Goal: Complete application form: Complete application form

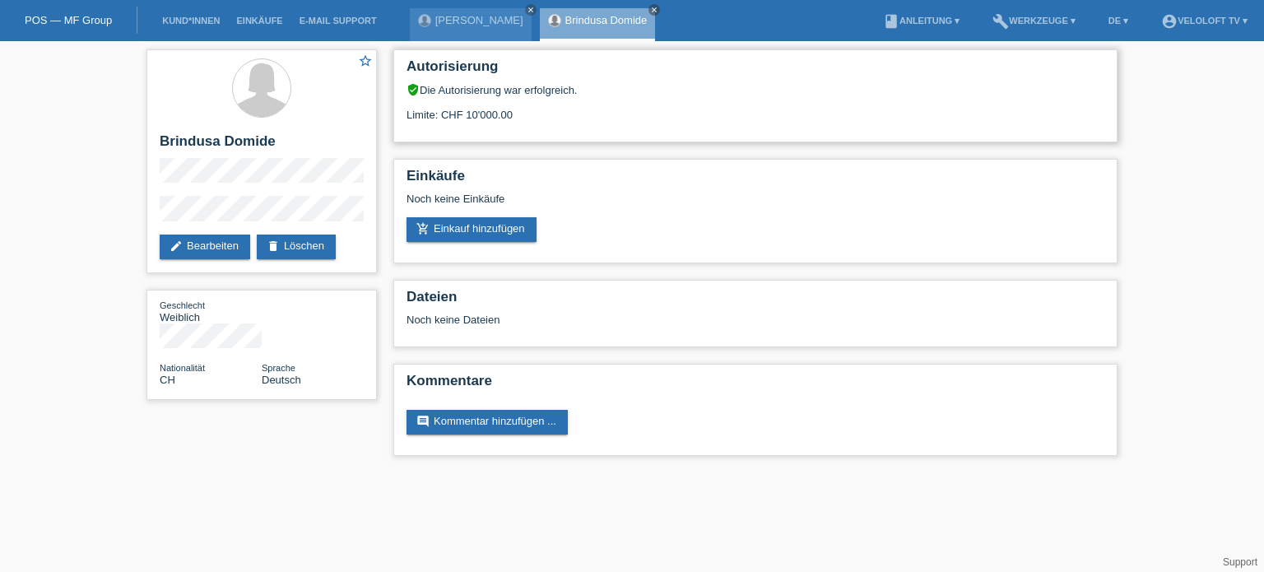
drag, startPoint x: 536, startPoint y: 118, endPoint x: 406, endPoint y: 119, distance: 130.1
click at [407, 119] on div "Limite: CHF 10'000.00" at bounding box center [756, 108] width 698 height 25
copy div "Limite: CHF 10'000.00"
click at [206, 21] on link "Kund*innen" at bounding box center [191, 21] width 74 height 10
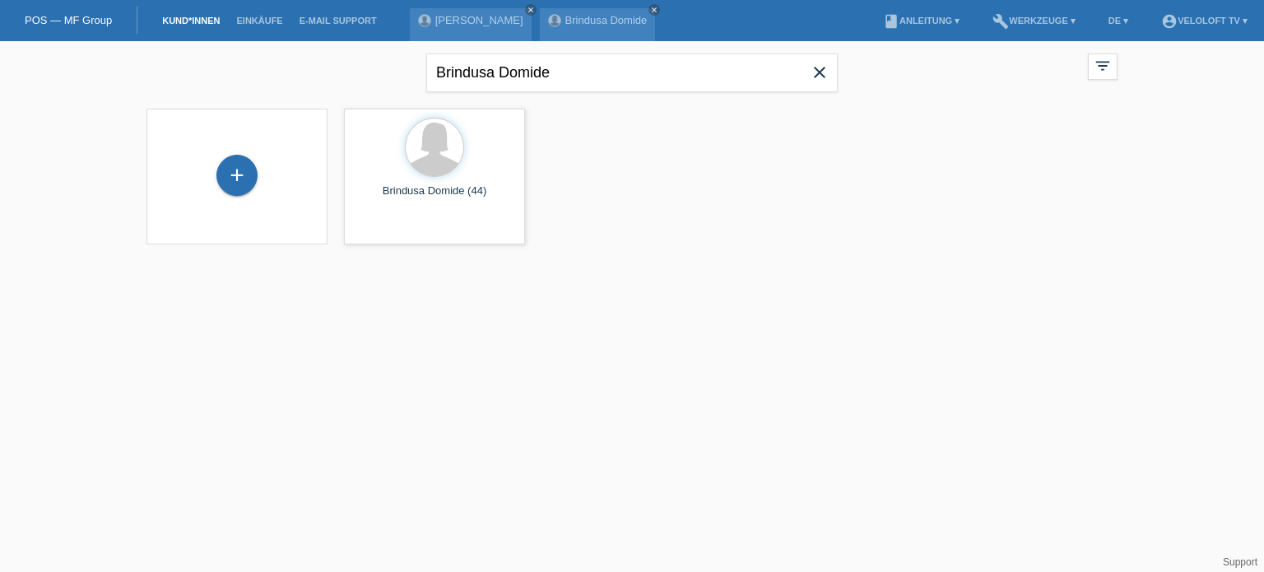
click at [824, 65] on icon "close" at bounding box center [820, 73] width 20 height 20
paste input "Esther Stalder"
type input "Esther Stalder"
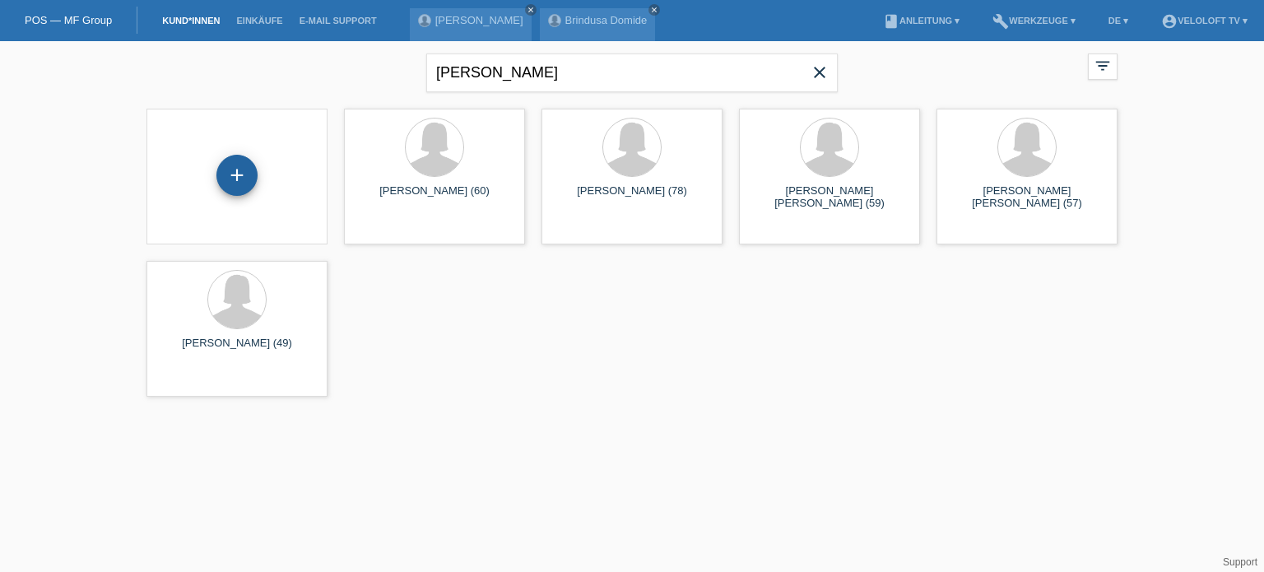
click at [234, 177] on div "+" at bounding box center [236, 175] width 41 height 41
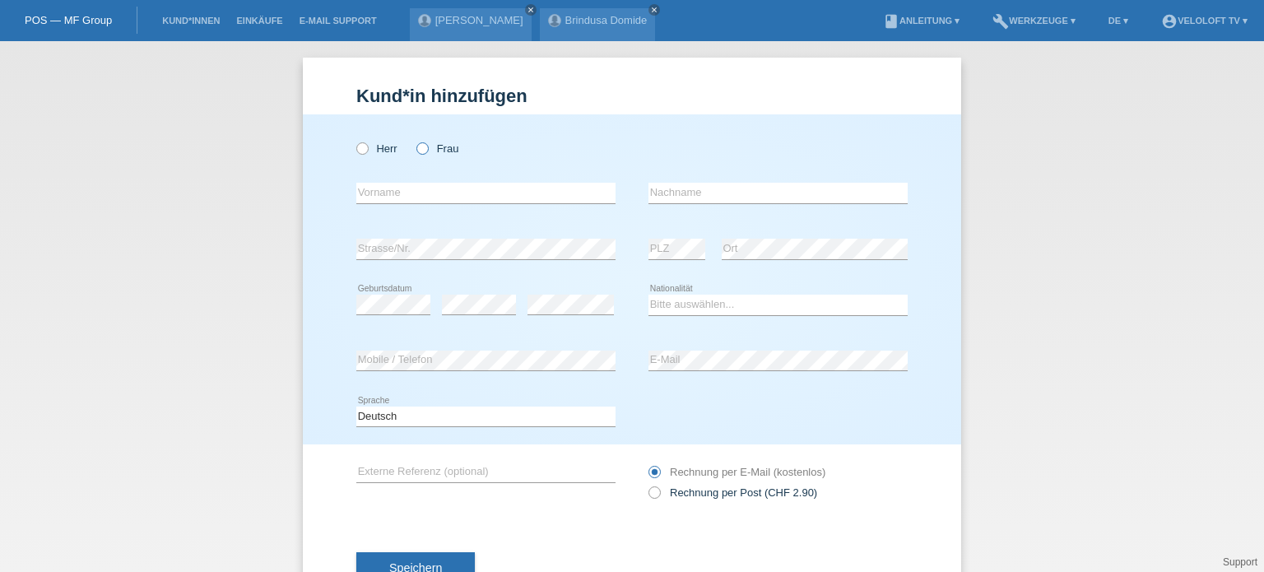
click at [414, 140] on icon at bounding box center [414, 140] width 0 height 0
click at [421, 149] on input "Frau" at bounding box center [422, 147] width 11 height 11
radio input "true"
click at [388, 194] on input "text" at bounding box center [485, 193] width 259 height 21
paste input "[PERSON_NAME]"
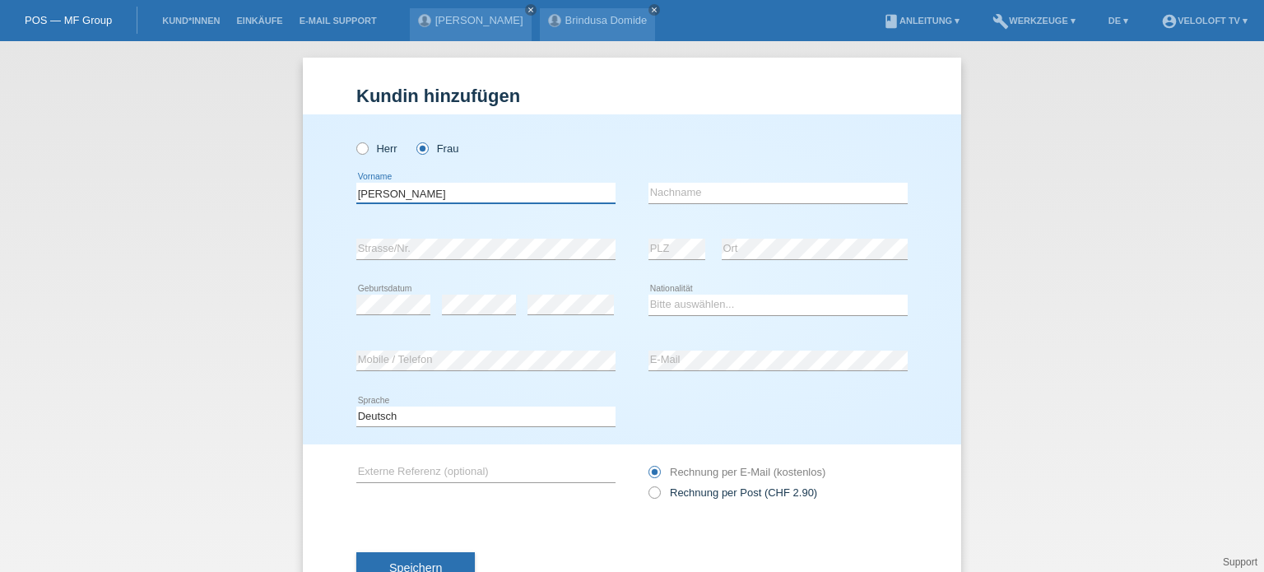
click at [388, 194] on input "[PERSON_NAME]" at bounding box center [485, 193] width 259 height 21
type input "[PERSON_NAME]"
click at [672, 194] on input "text" at bounding box center [778, 193] width 259 height 21
paste input "[PERSON_NAME]"
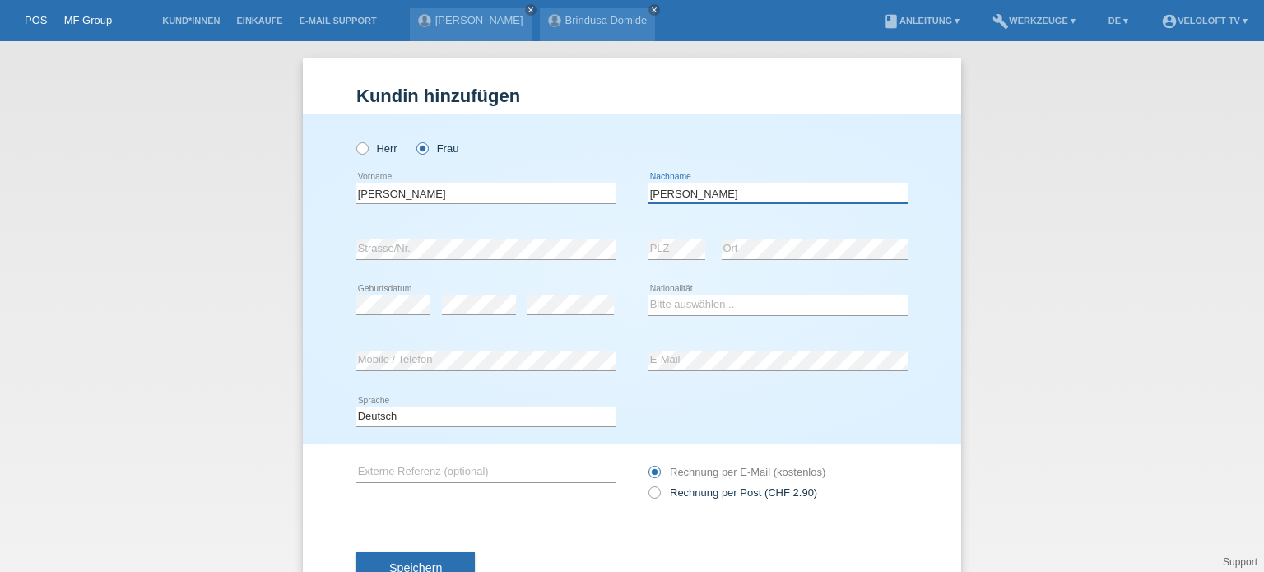
type input "[PERSON_NAME]"
click at [699, 251] on div "error PLZ error Ort" at bounding box center [778, 249] width 259 height 56
click at [670, 300] on select "Bitte auswählen... [GEOGRAPHIC_DATA] [GEOGRAPHIC_DATA] [GEOGRAPHIC_DATA] [GEOGR…" at bounding box center [778, 305] width 259 height 20
select select "CH"
click at [649, 295] on select "Bitte auswählen... [GEOGRAPHIC_DATA] [GEOGRAPHIC_DATA] [GEOGRAPHIC_DATA] [GEOGR…" at bounding box center [778, 305] width 259 height 20
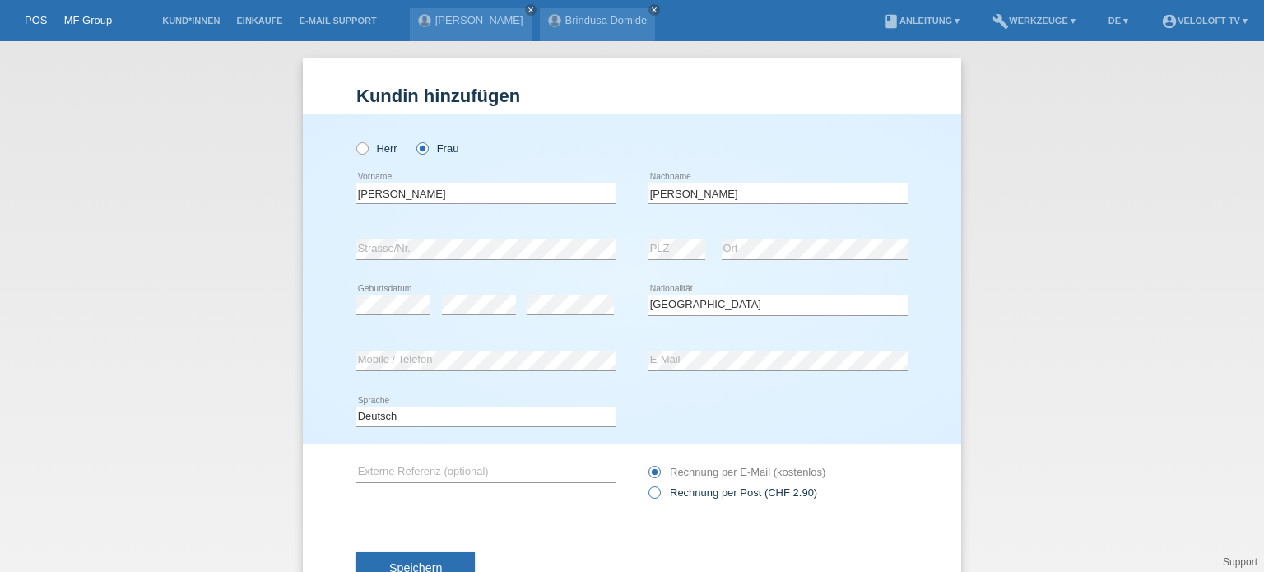
click at [646, 484] on icon at bounding box center [646, 484] width 0 height 0
click at [649, 500] on input "Rechnung per Post (CHF 2.90)" at bounding box center [654, 497] width 11 height 21
radio input "true"
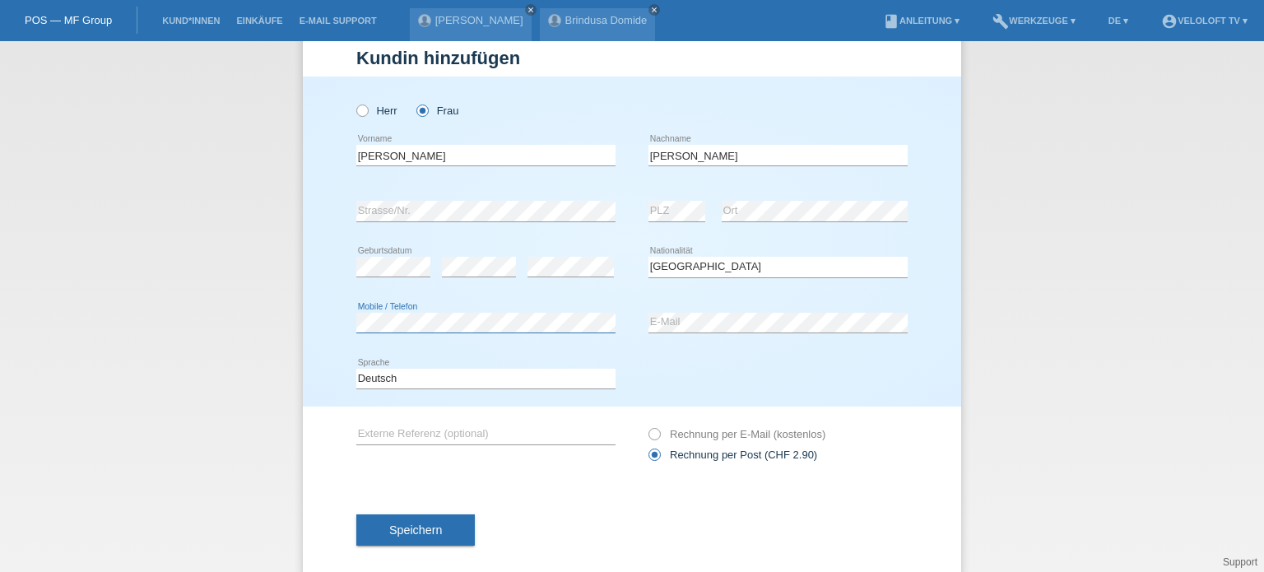
scroll to position [59, 0]
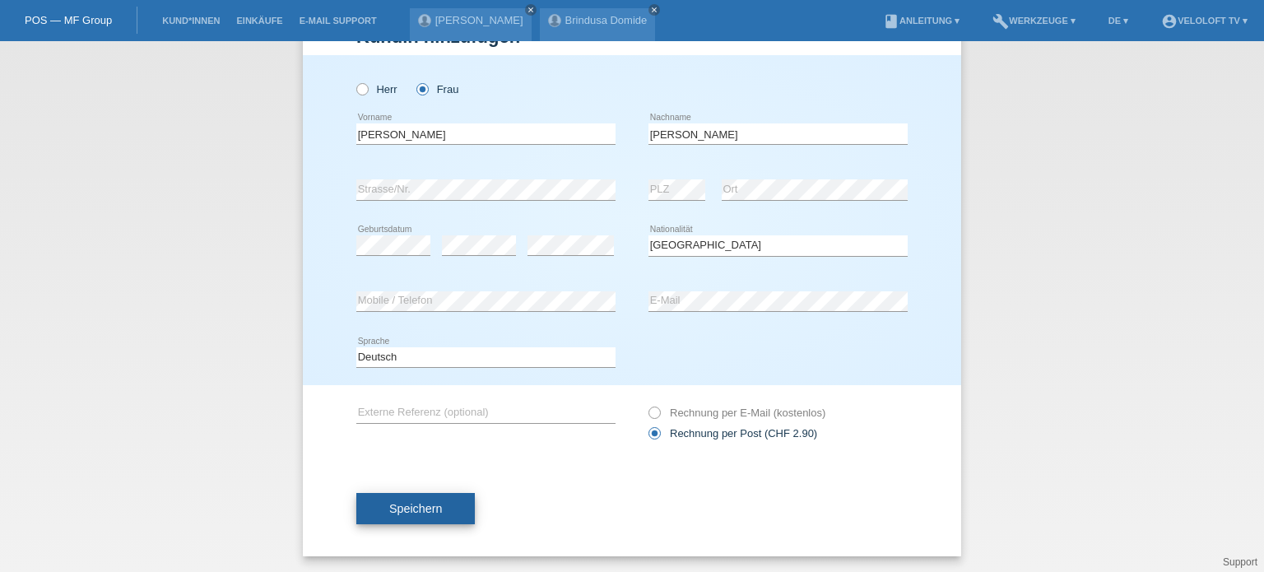
click at [418, 509] on span "Speichern" at bounding box center [415, 508] width 53 height 13
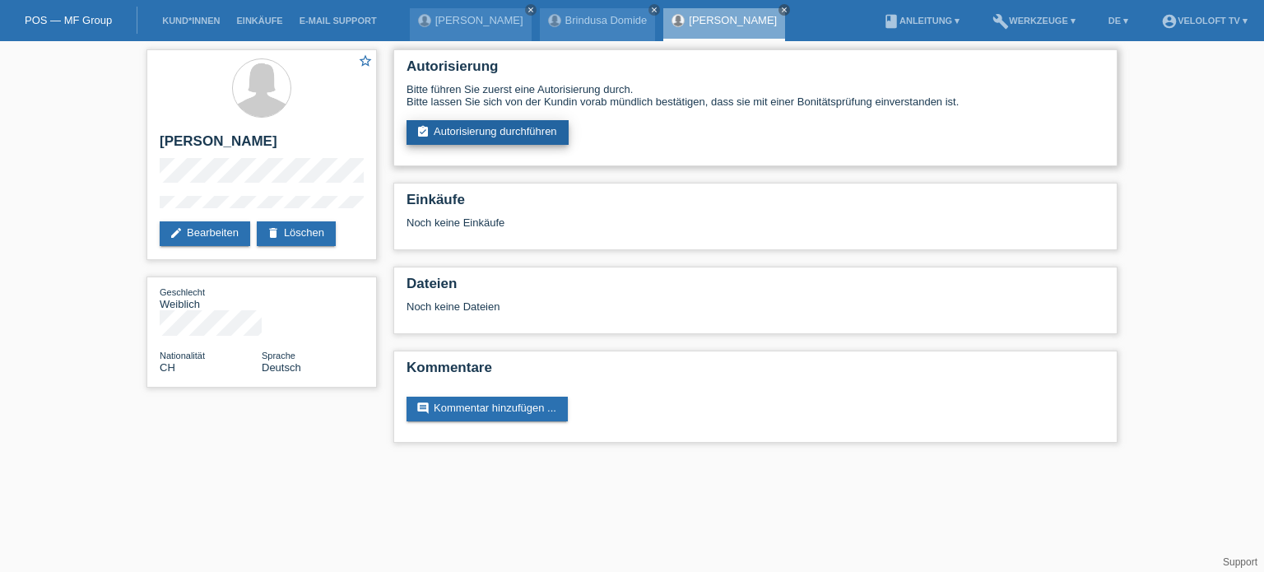
click at [496, 134] on link "assignment_turned_in Autorisierung durchführen" at bounding box center [488, 132] width 162 height 25
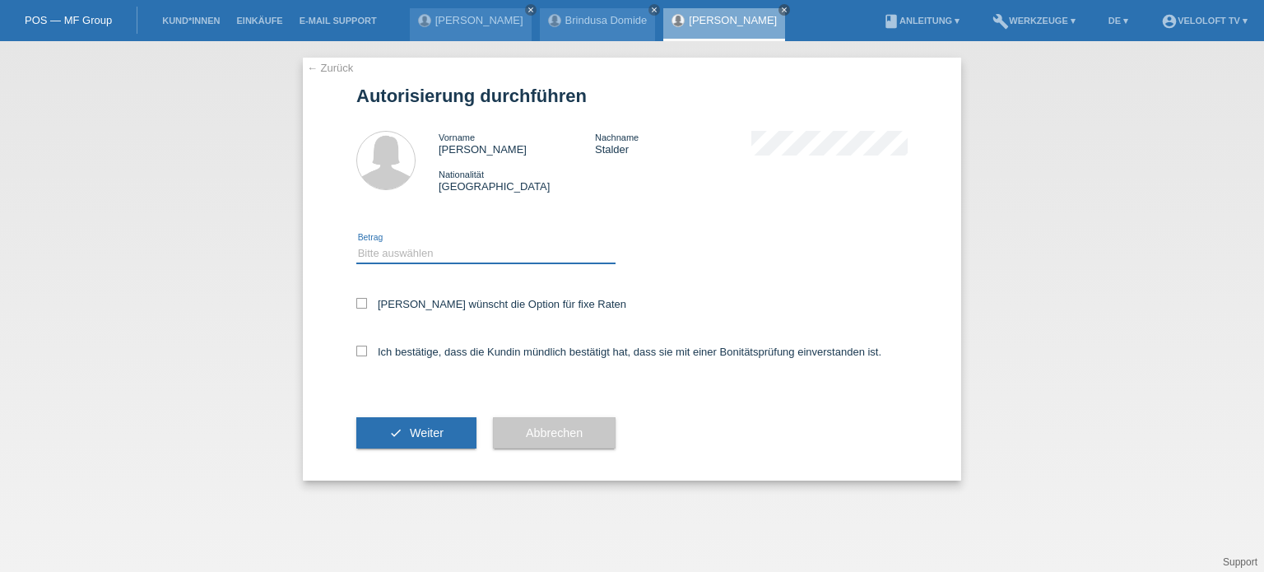
click at [418, 249] on select "Bitte auswählen CHF 1.00 - CHF 499.00 CHF 500.00 - CHF 1'999.00 CHF 2'000.00 - …" at bounding box center [485, 254] width 259 height 20
select select "2"
click at [356, 244] on select "Bitte auswählen CHF 1.00 - CHF 499.00 CHF 500.00 - CHF 1'999.00 CHF 2'000.00 - …" at bounding box center [485, 254] width 259 height 20
click at [362, 302] on icon at bounding box center [361, 303] width 11 height 11
click at [362, 302] on input "[PERSON_NAME] wünscht die Option für fixe Raten" at bounding box center [361, 303] width 11 height 11
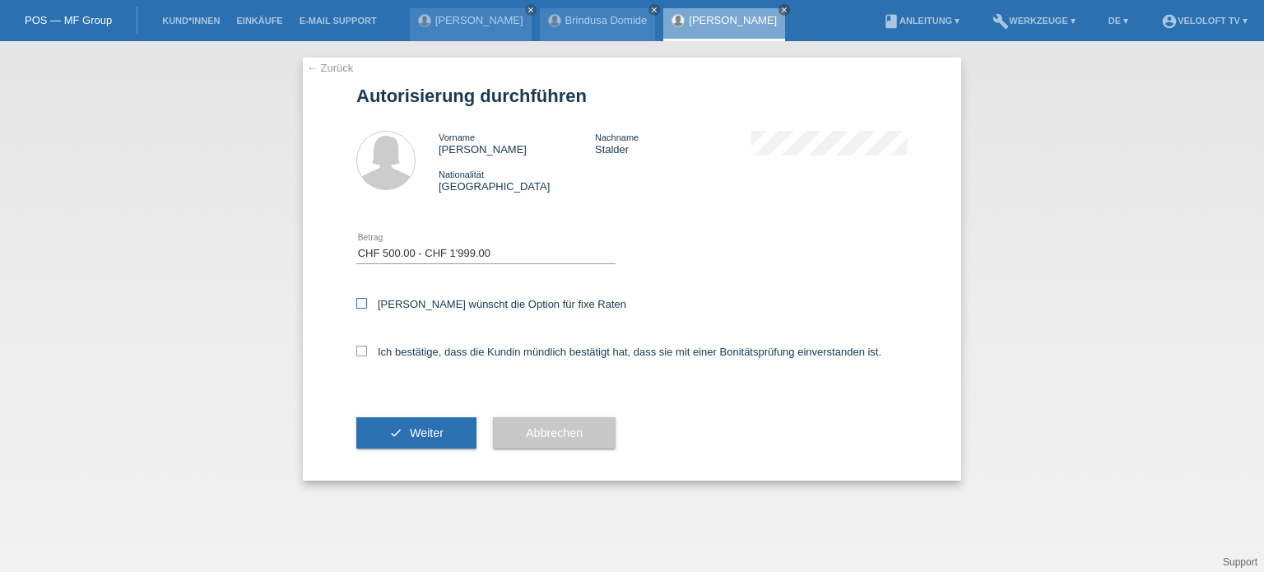
checkbox input "true"
click at [362, 351] on icon at bounding box center [361, 351] width 11 height 11
click at [362, 351] on input "Ich bestätige, dass die Kundin mündlich bestätigt hat, dass sie mit einer Bonit…" at bounding box center [361, 351] width 11 height 11
checkbox input "true"
click at [417, 437] on span "Weiter" at bounding box center [427, 432] width 34 height 13
